Goal: Task Accomplishment & Management: Manage account settings

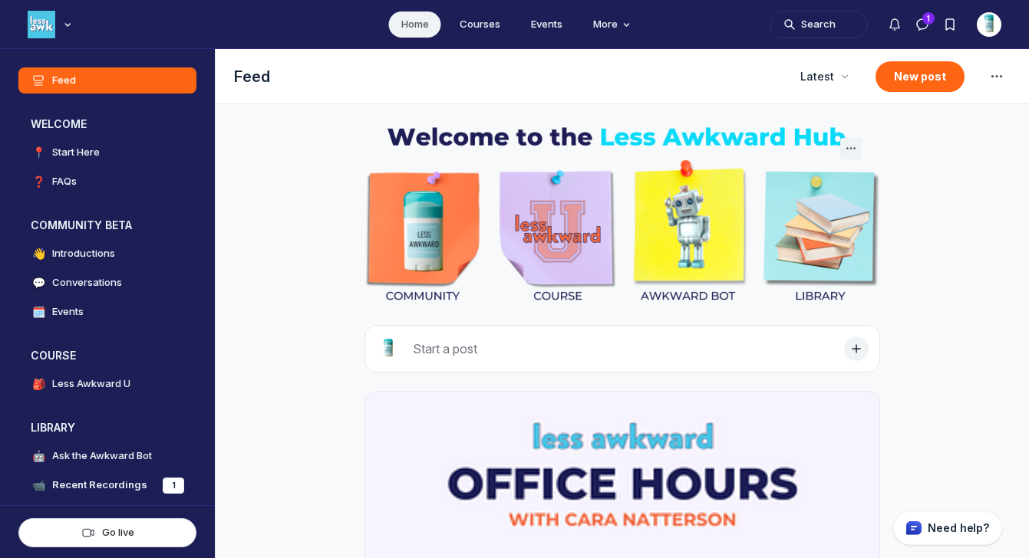
scroll to position [3992, 2938]
click at [811, 29] on button "Search" at bounding box center [818, 25] width 98 height 28
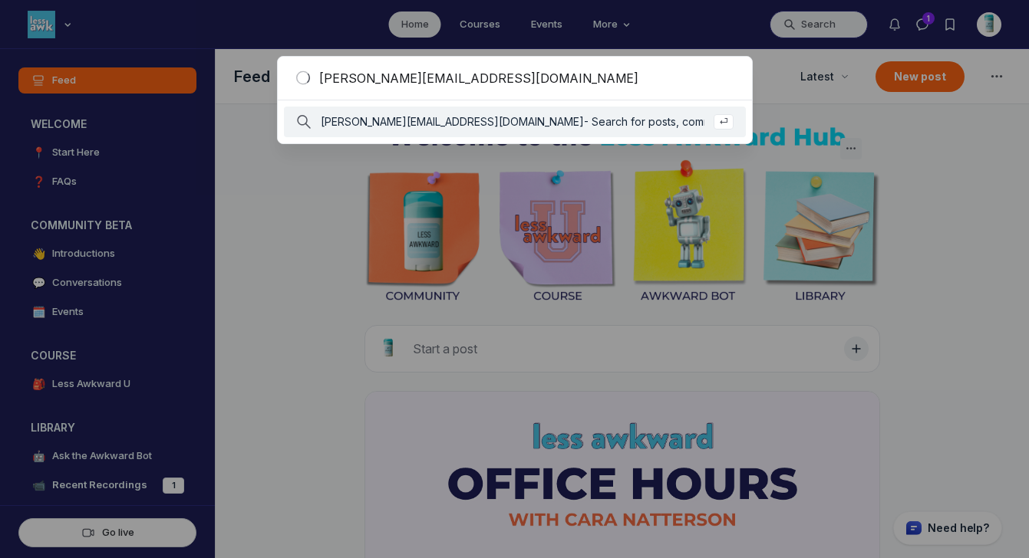
type input "[PERSON_NAME][EMAIL_ADDRESS][DOMAIN_NAME]"
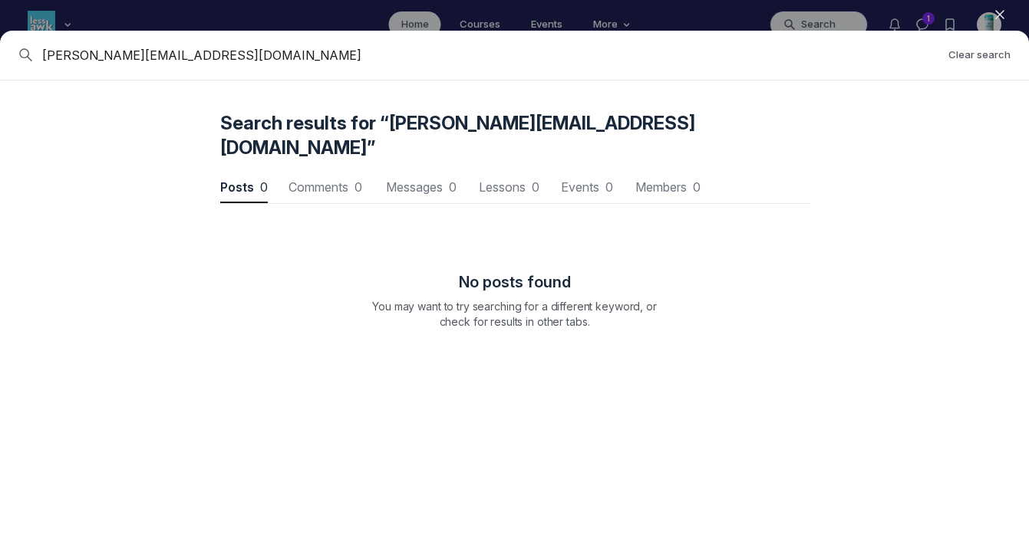
scroll to position [2077, 4623]
click at [667, 181] on span "Members 1" at bounding box center [667, 187] width 68 height 12
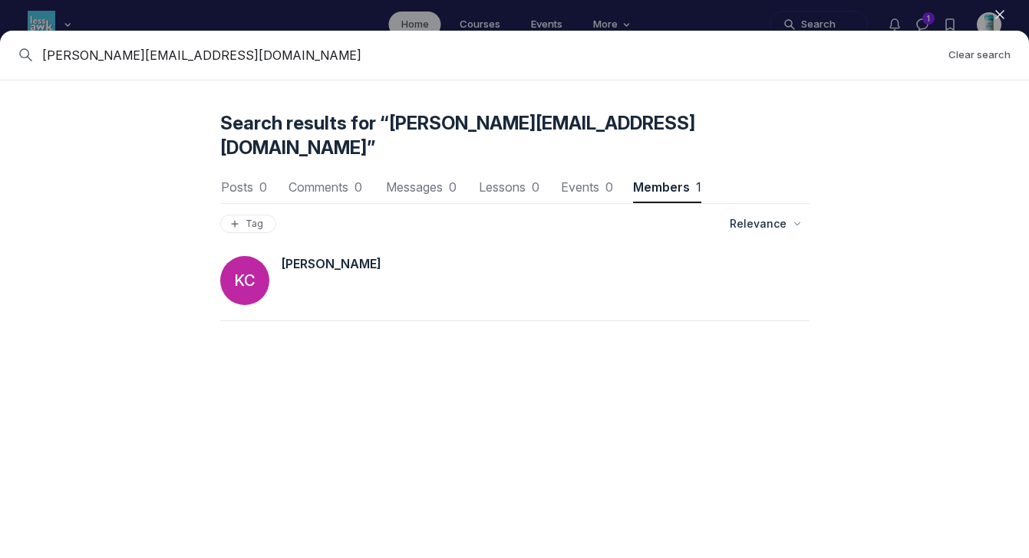
click at [313, 256] on span "[PERSON_NAME]" at bounding box center [332, 263] width 100 height 15
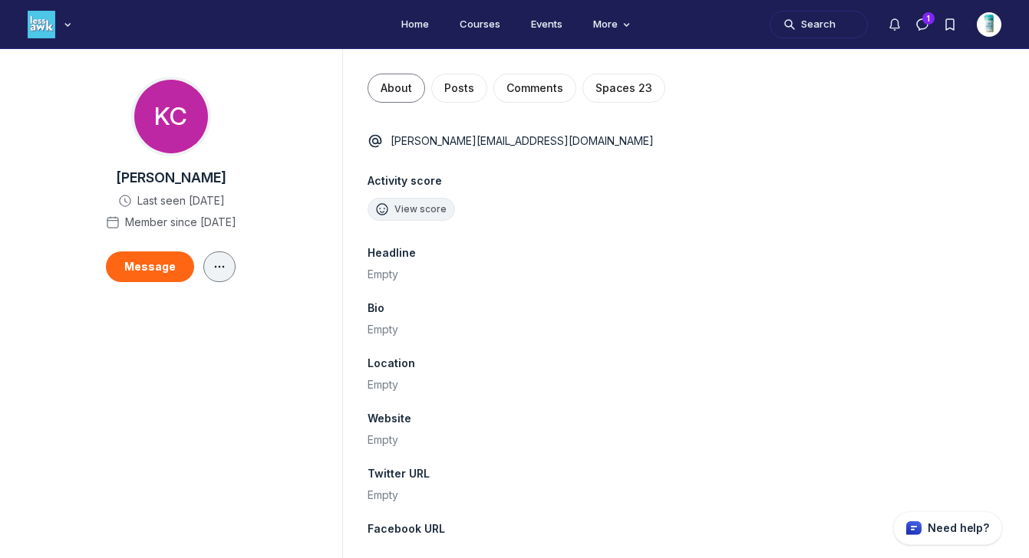
click at [229, 270] on button "Main Content" at bounding box center [219, 267] width 32 height 31
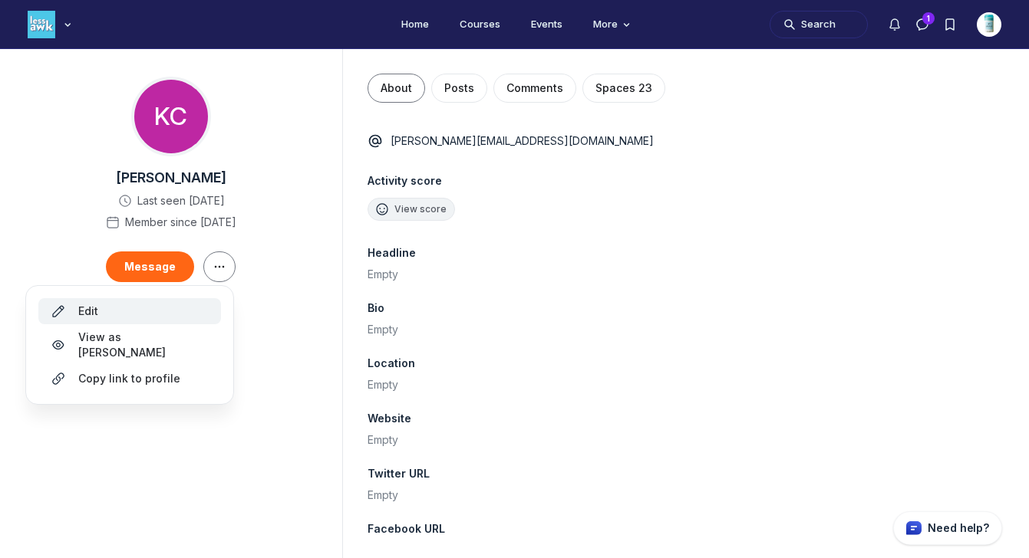
click at [153, 301] on button "Edit" at bounding box center [129, 311] width 183 height 26
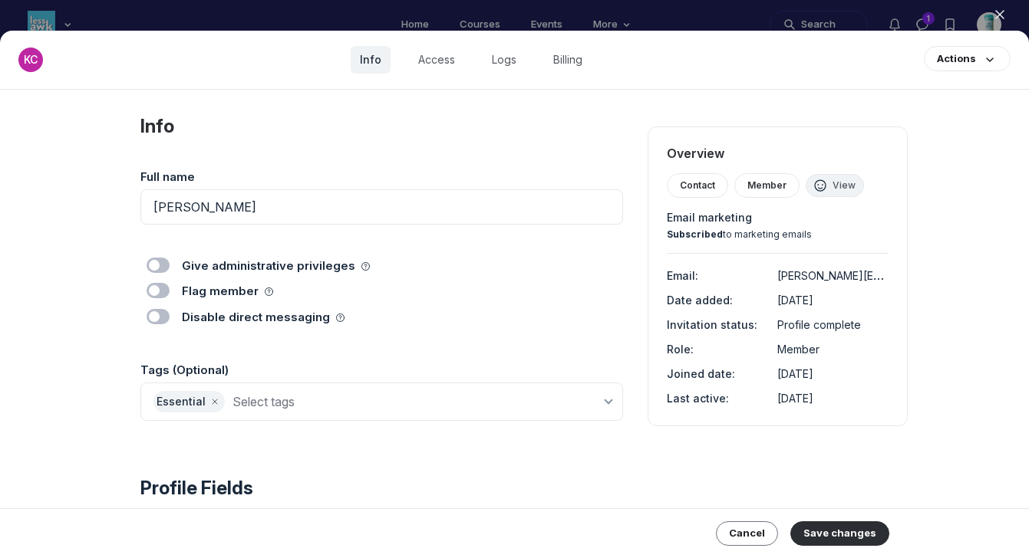
click at [769, 184] on span "Member" at bounding box center [766, 186] width 39 height 12
click at [689, 192] on div "Contact" at bounding box center [697, 185] width 61 height 25
click at [439, 68] on link "Access" at bounding box center [436, 60] width 55 height 28
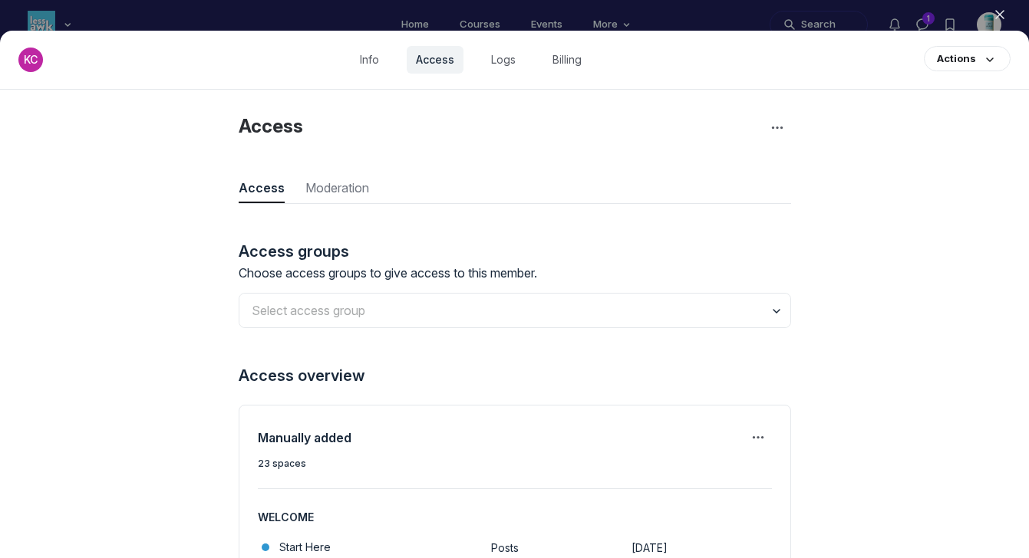
scroll to position [2073, 4457]
click at [579, 58] on link "Billing" at bounding box center [567, 60] width 48 height 28
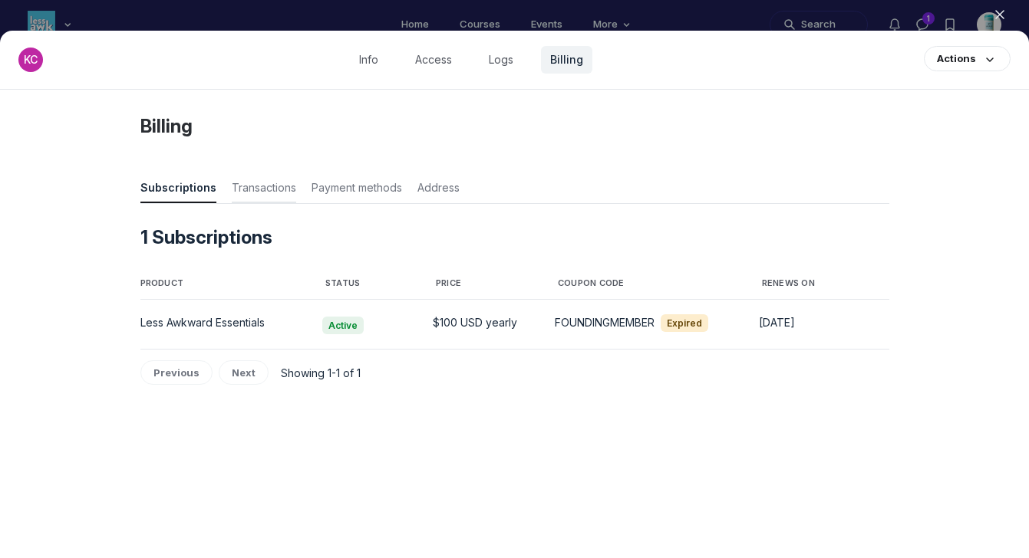
click at [276, 188] on span "Transactions" at bounding box center [264, 190] width 64 height 21
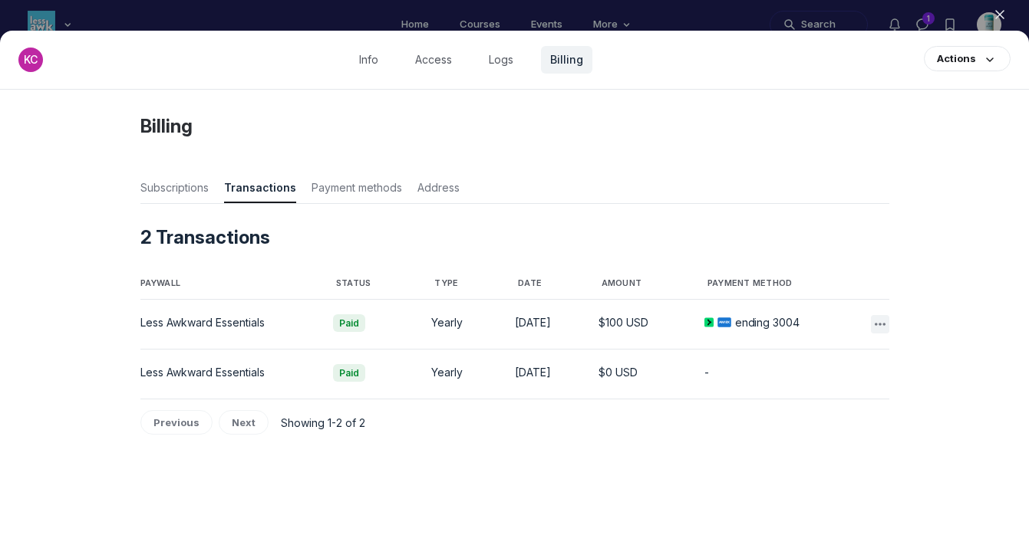
click at [874, 323] on icon "button" at bounding box center [879, 324] width 15 height 15
click at [776, 396] on button "Refund payment" at bounding box center [803, 393] width 146 height 26
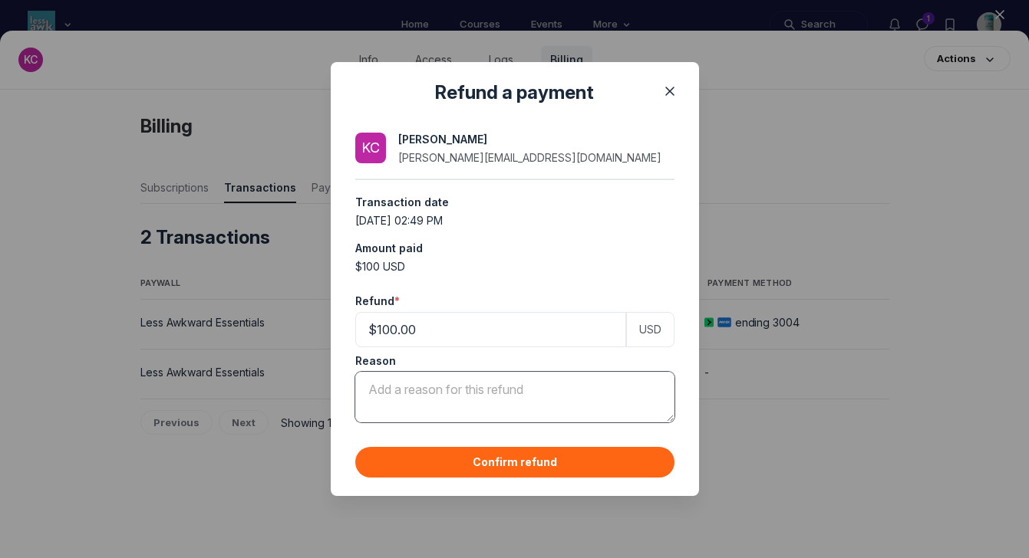
click at [562, 393] on textarea "Refund *" at bounding box center [514, 397] width 319 height 51
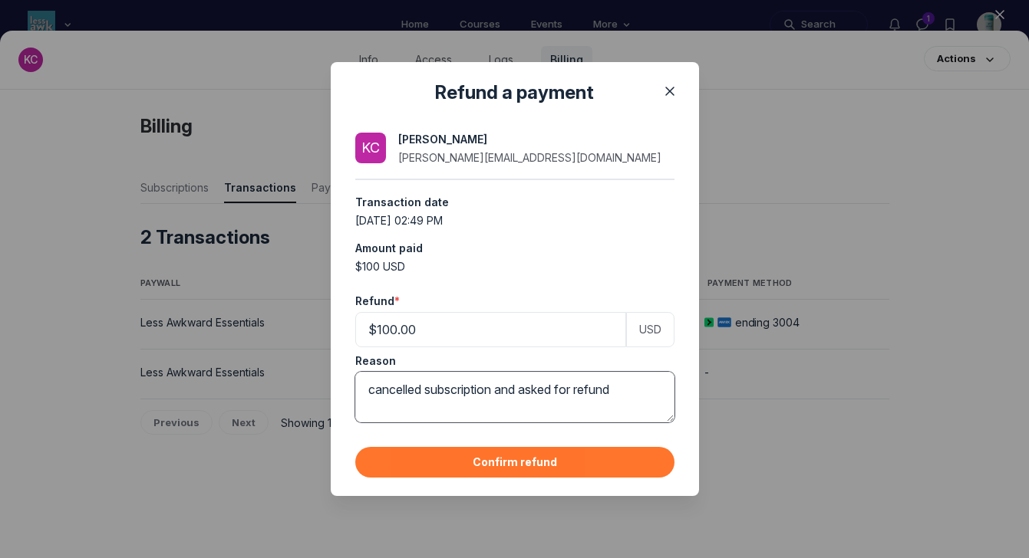
type textarea "cancelled subscription and asked for refund"
click at [525, 468] on button "Confirm refund" at bounding box center [514, 462] width 319 height 31
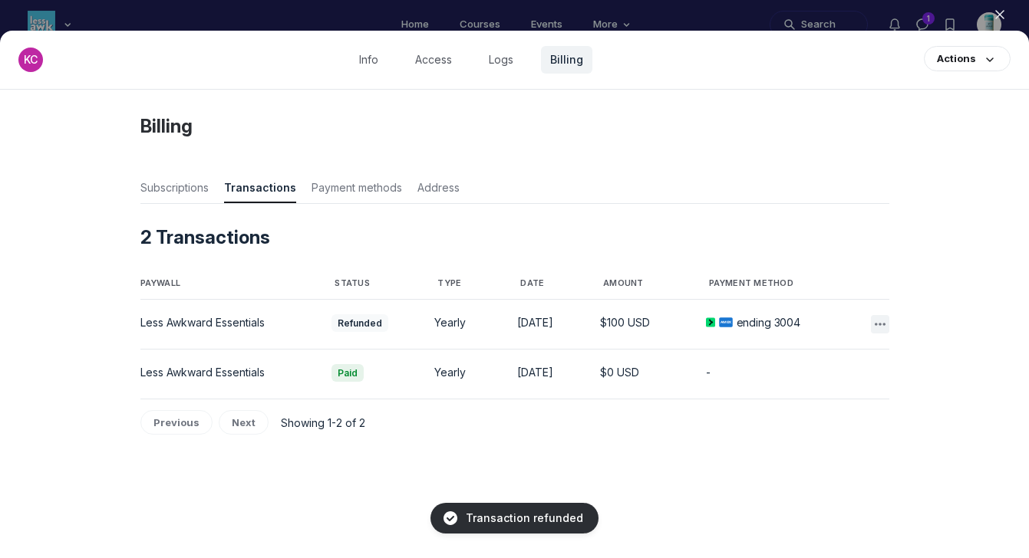
click at [884, 325] on use "button" at bounding box center [880, 324] width 11 height 3
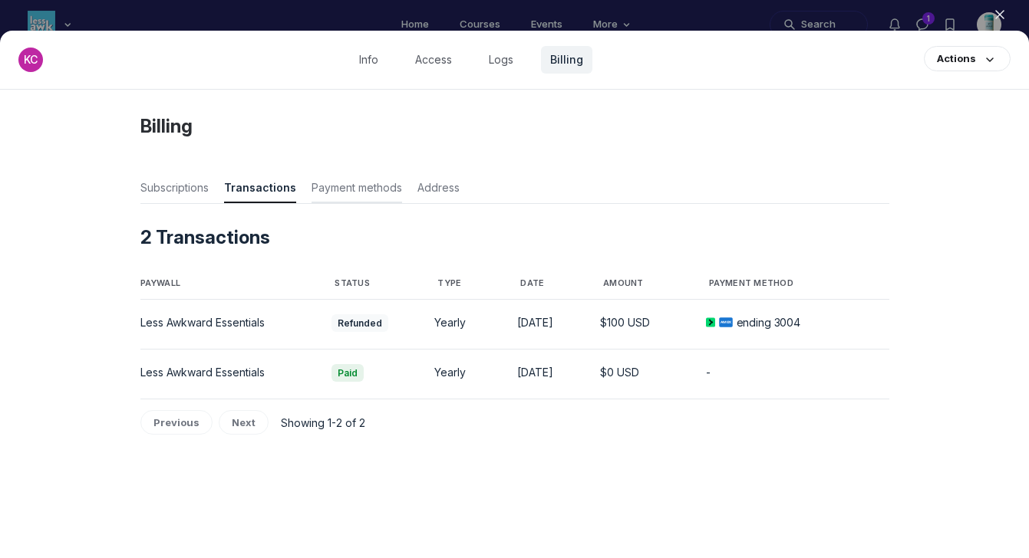
click at [331, 176] on button "Payment methods" at bounding box center [356, 187] width 91 height 34
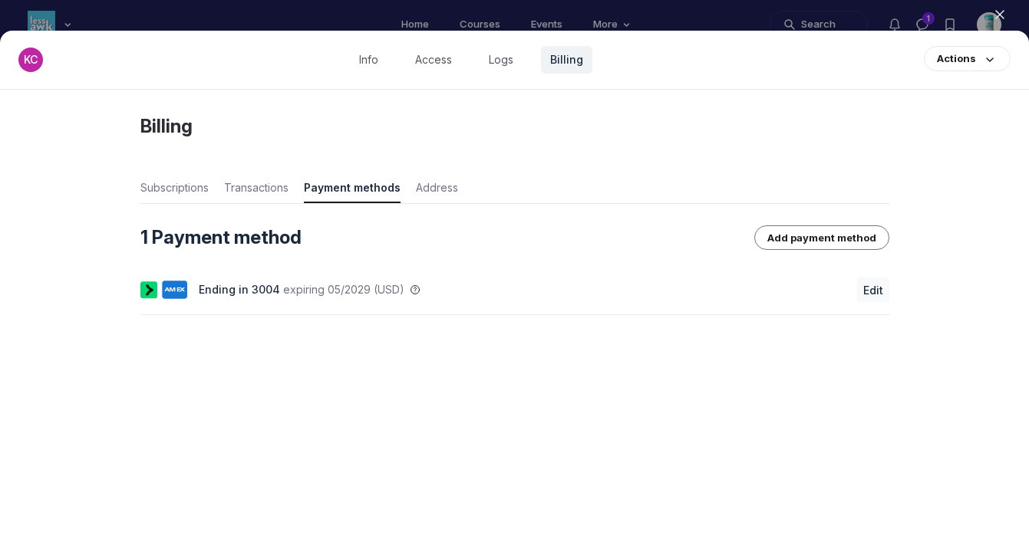
click at [868, 287] on span "Edit" at bounding box center [873, 290] width 20 height 13
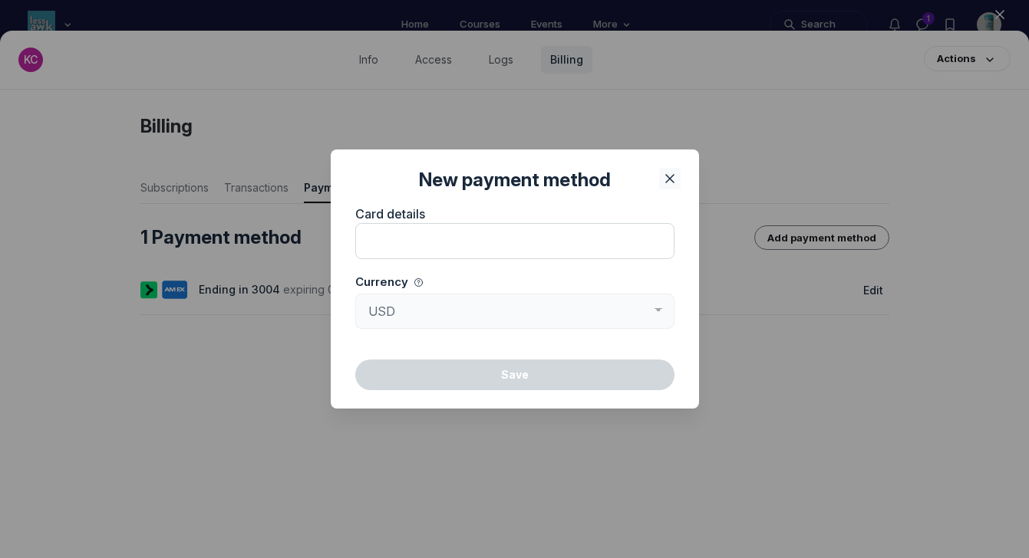
click at [674, 173] on icon "Close" at bounding box center [669, 178] width 15 height 15
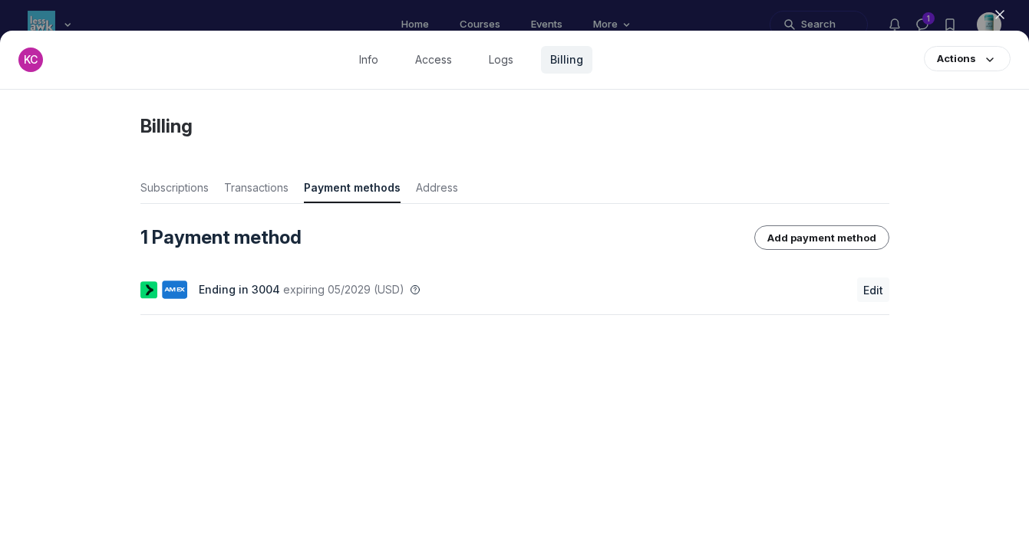
click at [870, 290] on span "Edit" at bounding box center [873, 290] width 20 height 13
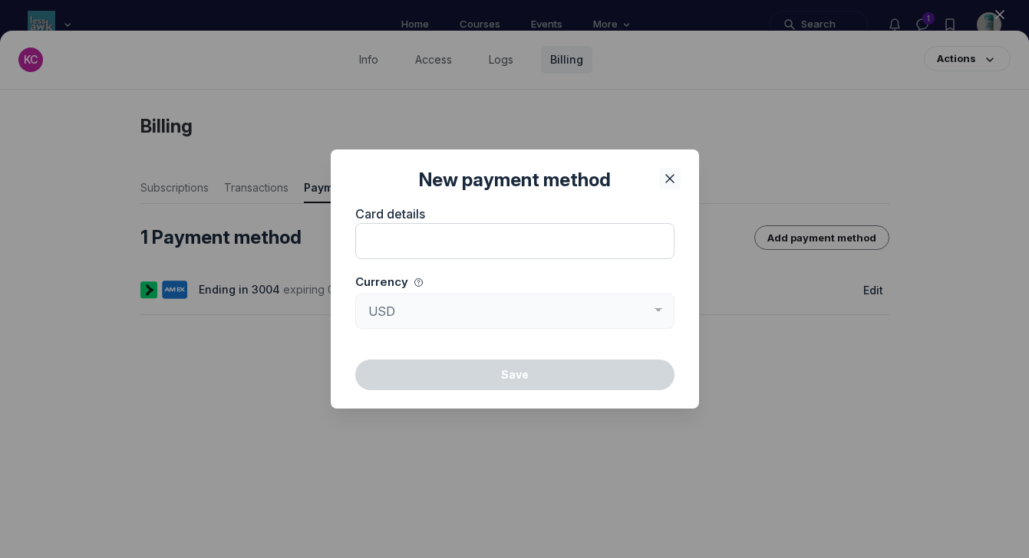
click at [664, 172] on icon "Close" at bounding box center [669, 178] width 15 height 15
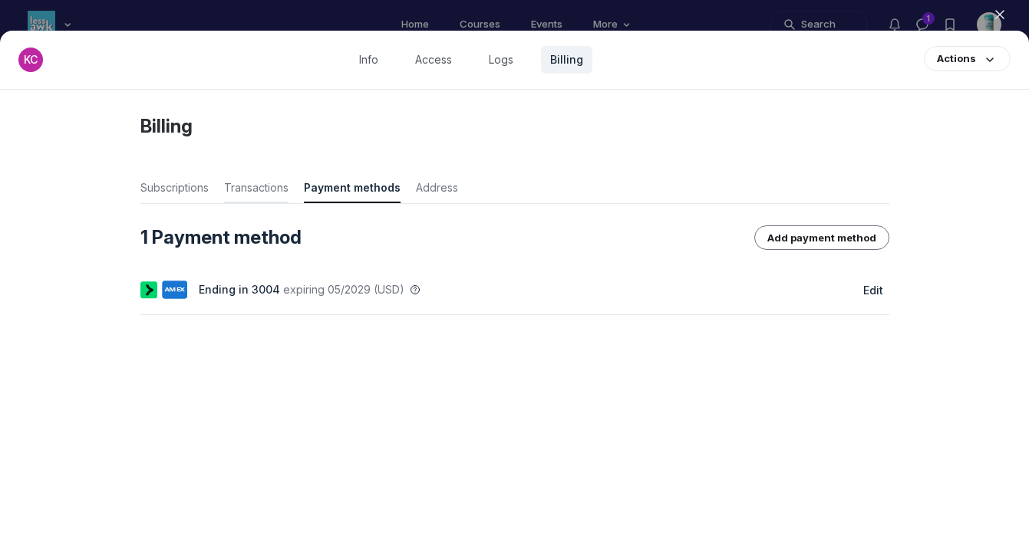
click at [243, 191] on span "Transactions" at bounding box center [256, 190] width 64 height 21
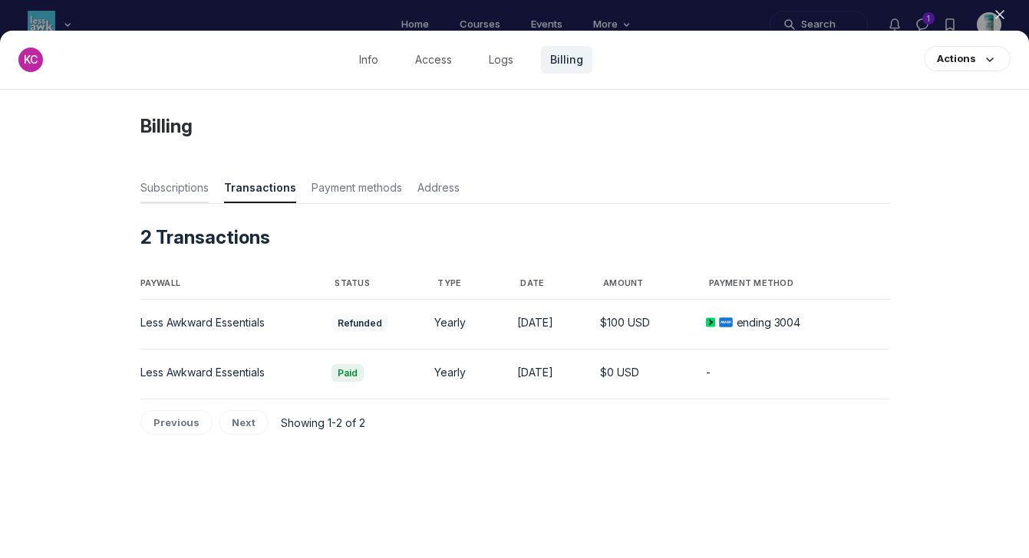
click at [178, 183] on span "Subscriptions" at bounding box center [174, 190] width 68 height 21
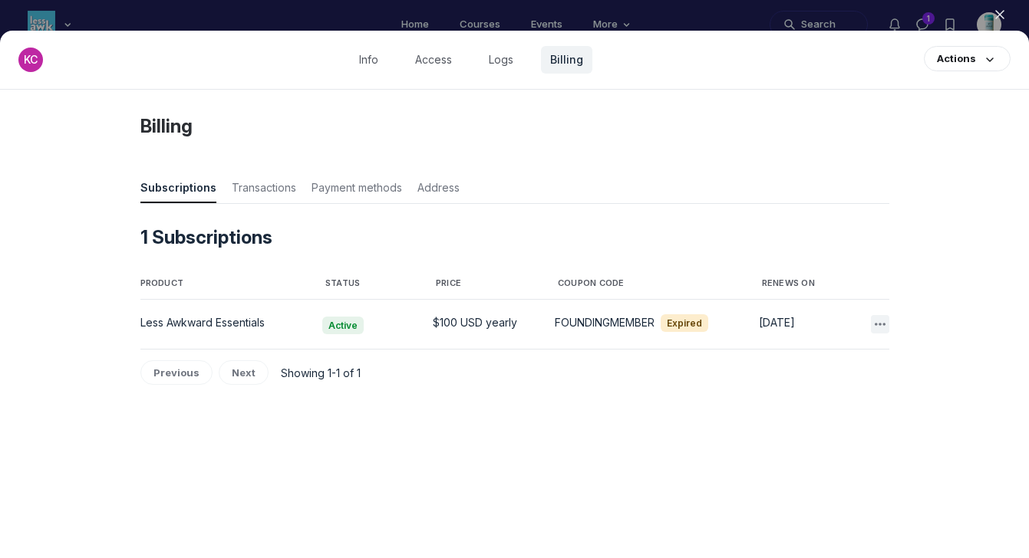
click at [876, 324] on use "button" at bounding box center [880, 324] width 11 height 3
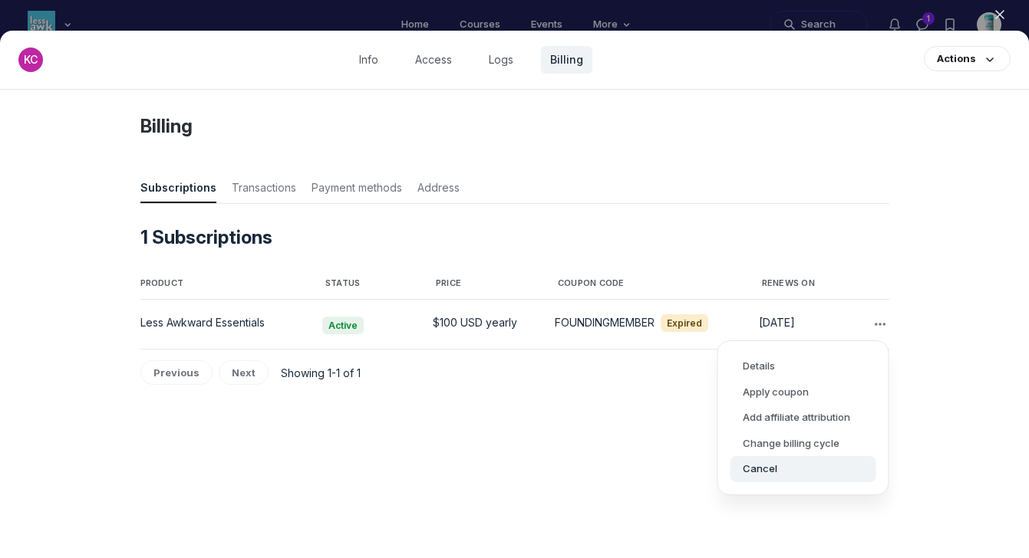
click at [760, 466] on button "Cancel" at bounding box center [803, 469] width 146 height 26
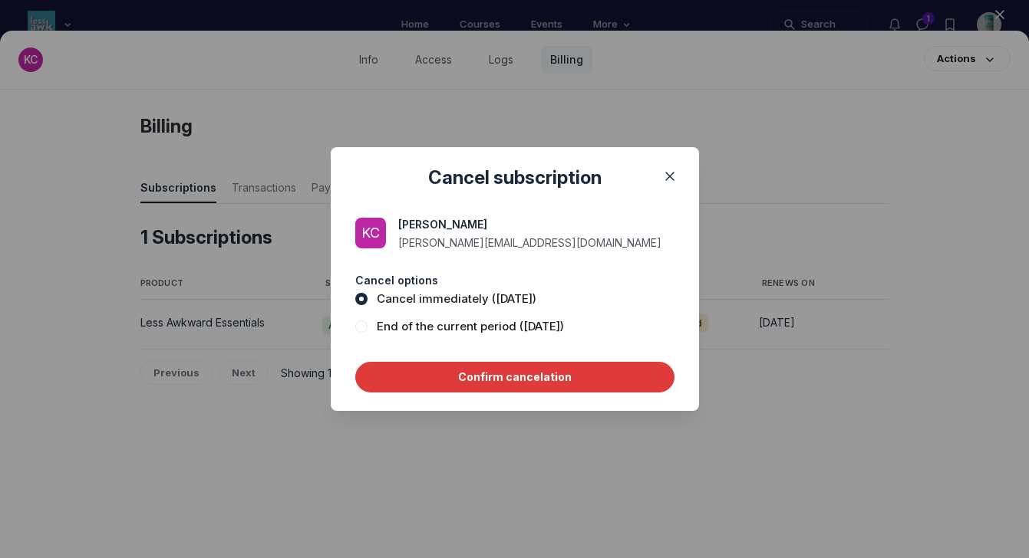
click at [502, 380] on button "Confirm cancelation" at bounding box center [514, 377] width 319 height 31
